Goal: Communication & Community: Answer question/provide support

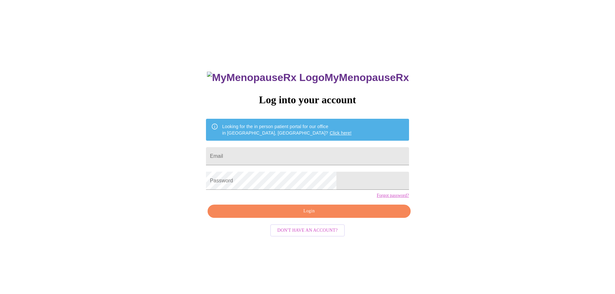
type input "[EMAIL_ADDRESS][PERSON_NAME][DOMAIN_NAME]"
click at [288, 215] on span "Login" at bounding box center [309, 211] width 188 height 8
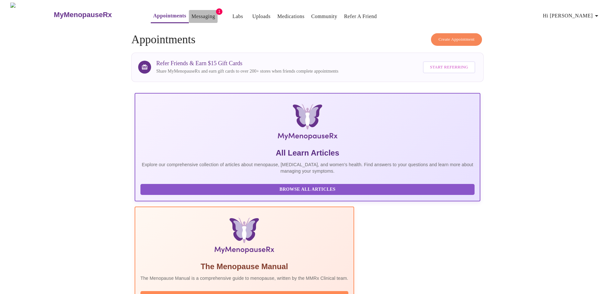
click at [191, 14] on link "Messaging" at bounding box center [203, 16] width 24 height 9
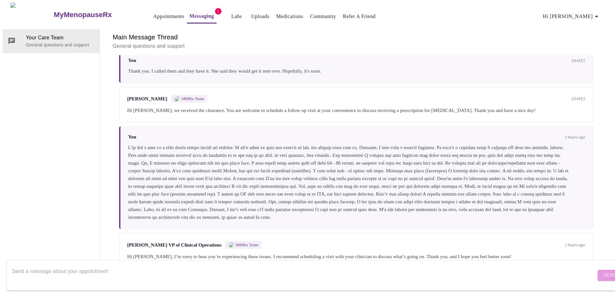
scroll to position [1030, 0]
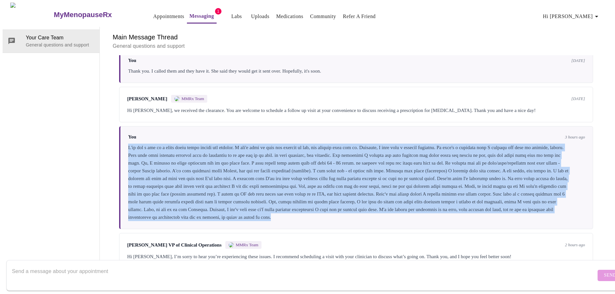
drag, startPoint x: 124, startPoint y: 144, endPoint x: 212, endPoint y: 223, distance: 118.4
click at [212, 223] on div "You 3 hours ago" at bounding box center [356, 177] width 474 height 103
copy div "I've had a bit of a rough patch since upping the dosages. I don't know if they …"
click at [234, 210] on div at bounding box center [356, 182] width 456 height 77
